Goal: Navigation & Orientation: Find specific page/section

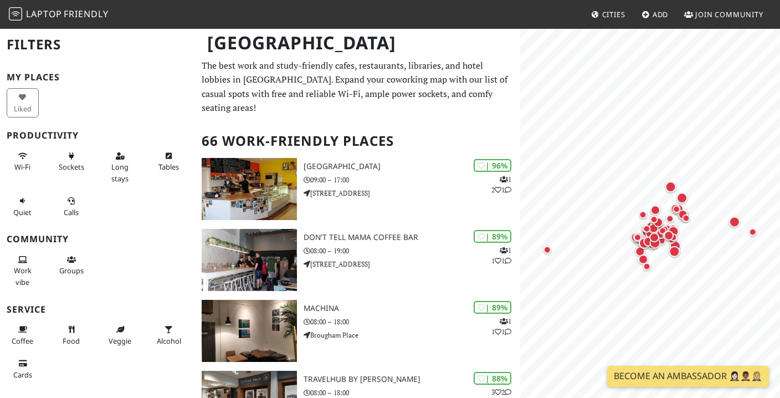
scroll to position [1, 0]
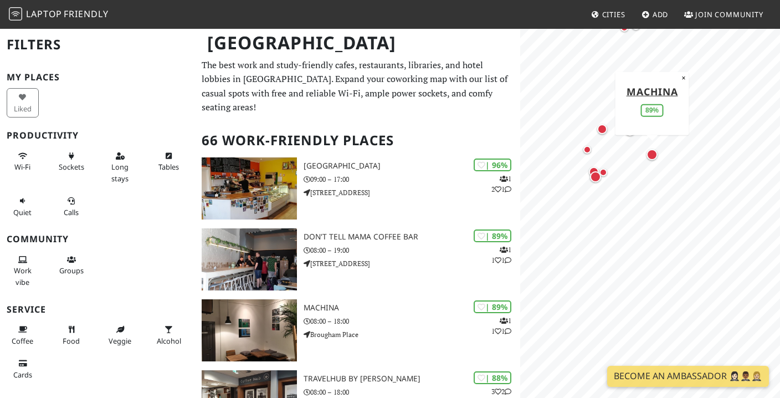
click at [651, 156] on div "Map marker" at bounding box center [651, 154] width 11 height 11
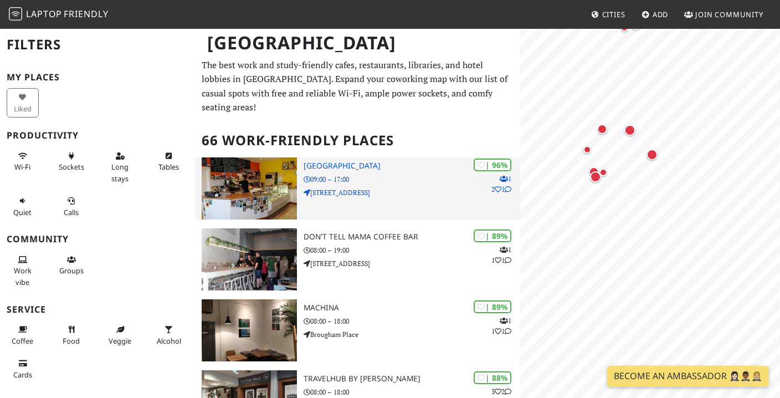
scroll to position [0, 0]
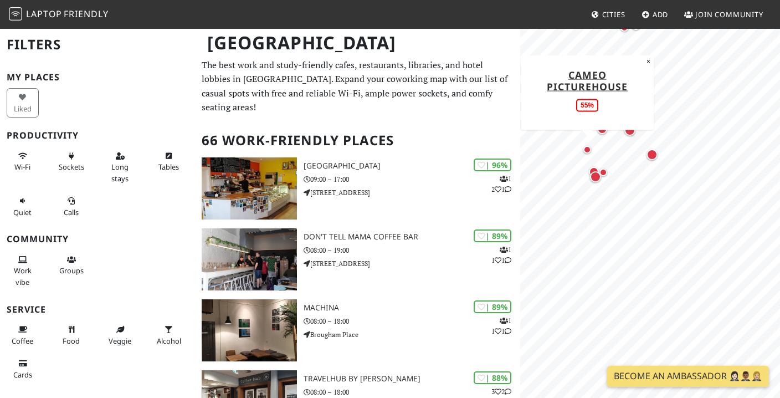
click at [589, 149] on div "Map marker" at bounding box center [587, 150] width 8 height 8
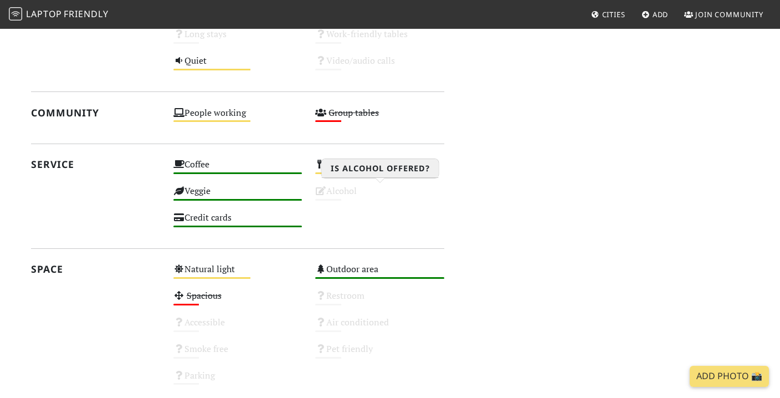
scroll to position [541, 0]
